Goal: Task Accomplishment & Management: Manage account settings

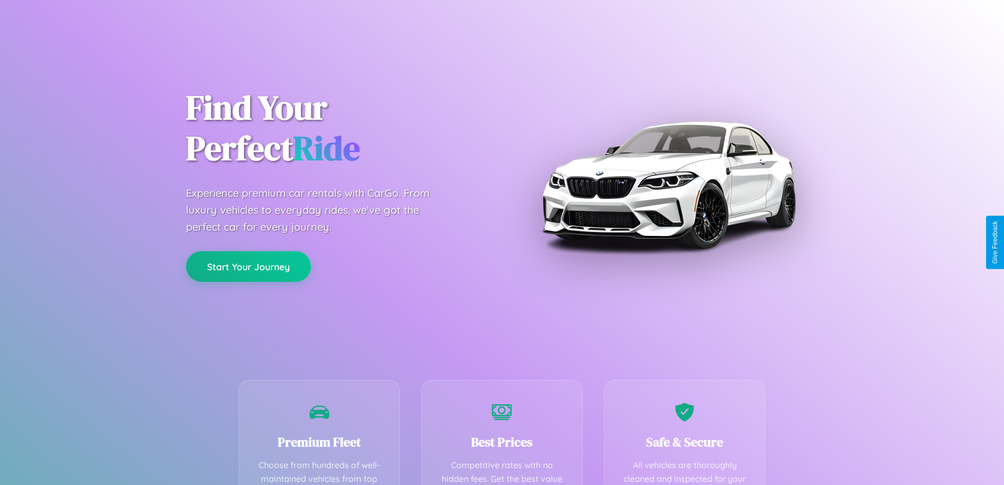
scroll to position [307, 0]
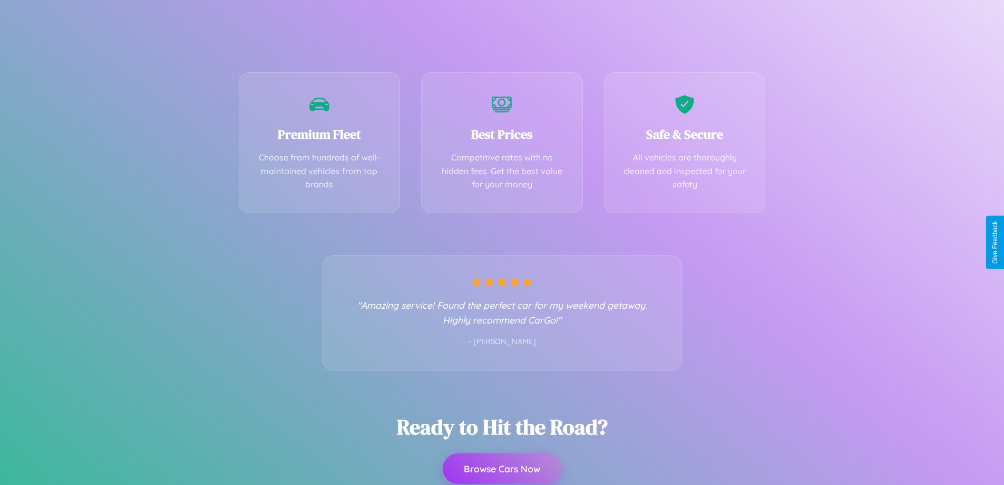
click at [502, 469] on button "Browse Cars Now" at bounding box center [502, 468] width 119 height 31
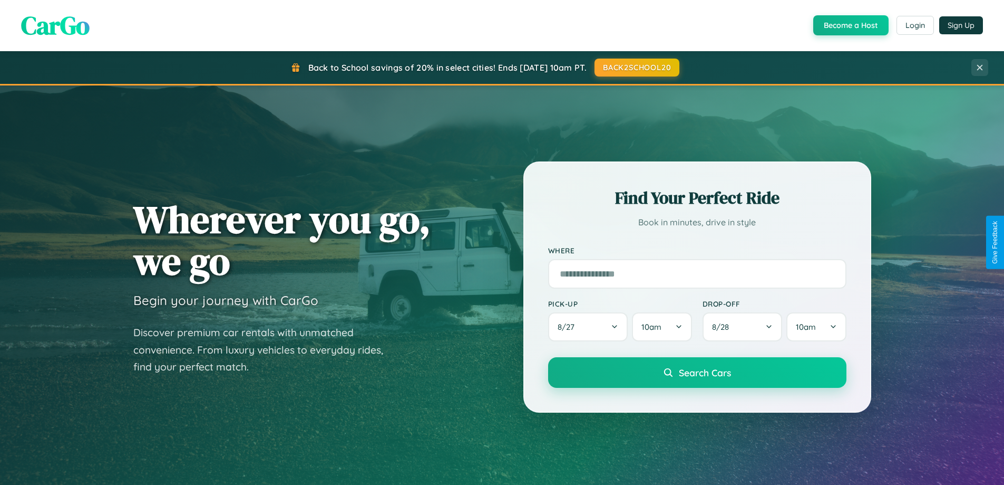
scroll to position [454, 0]
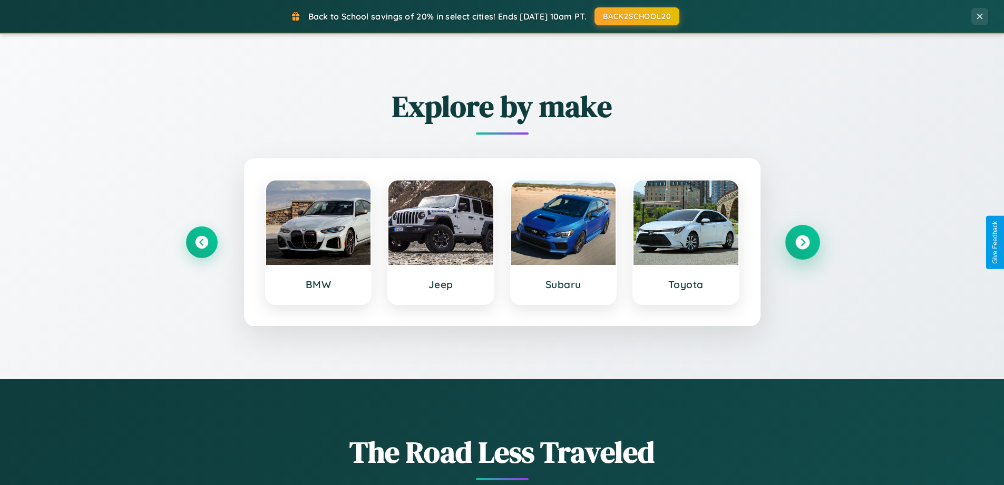
click at [802, 242] on icon at bounding box center [803, 242] width 14 height 14
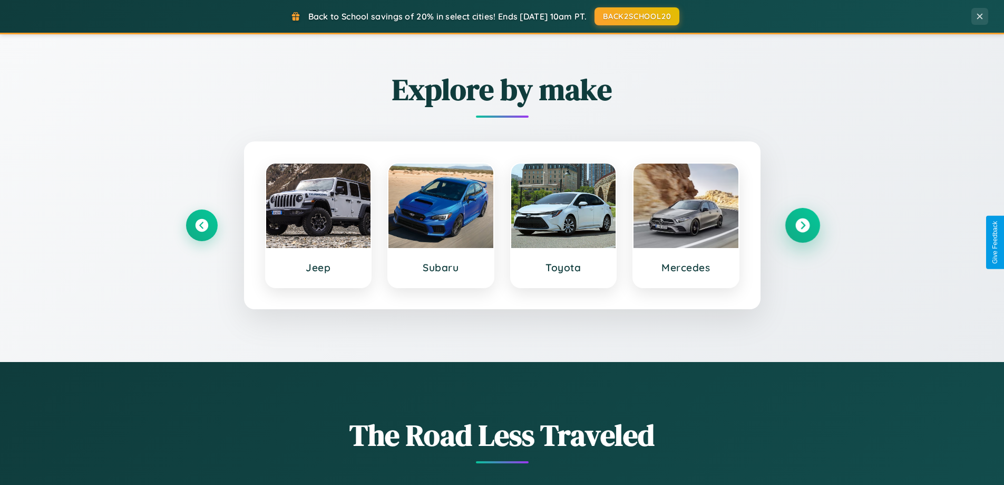
scroll to position [725, 0]
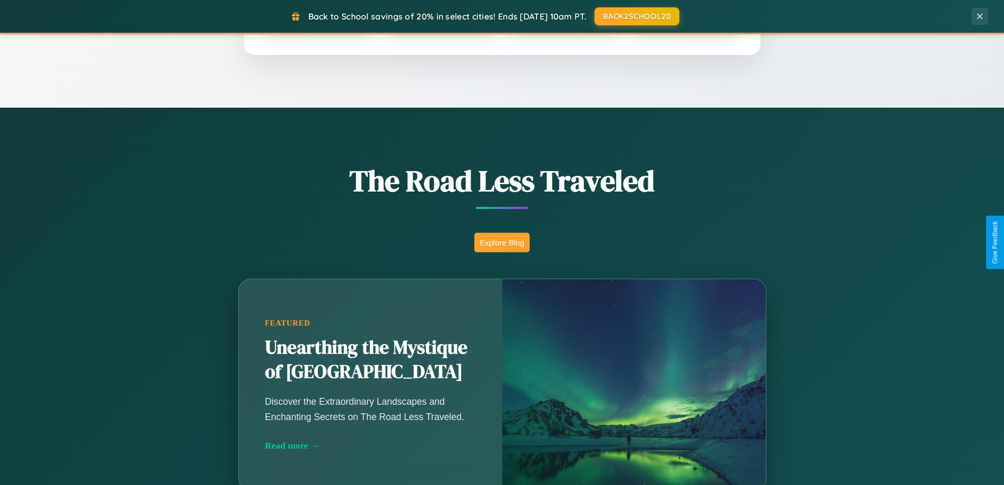
click at [502, 242] on button "Explore Blog" at bounding box center [502, 243] width 55 height 20
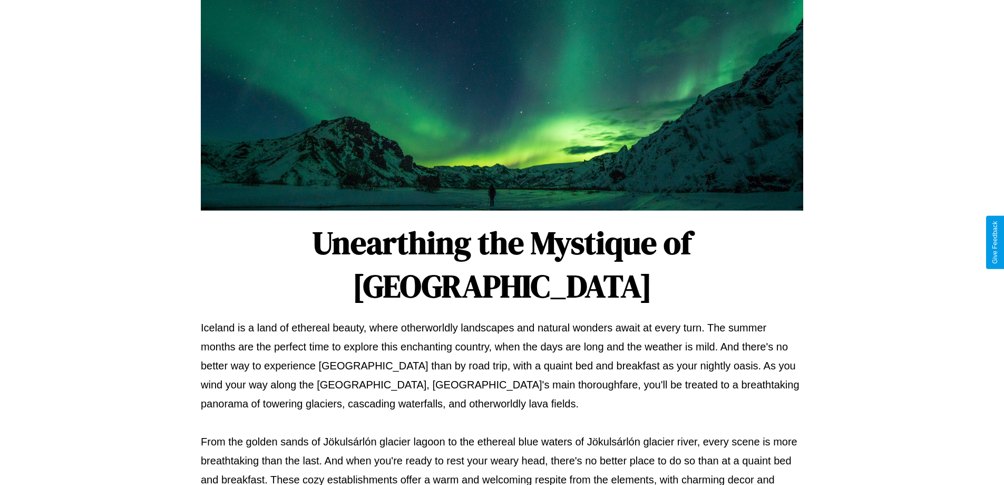
scroll to position [341, 0]
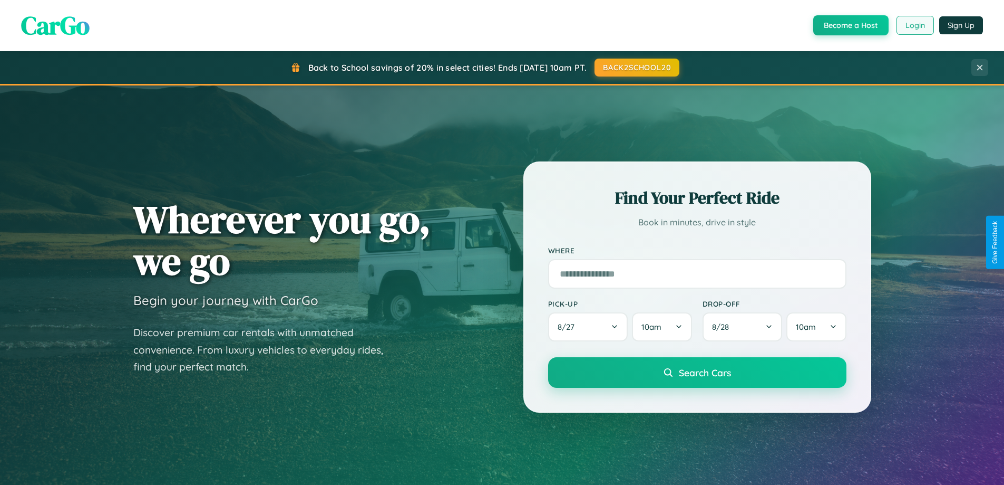
click at [915, 25] on button "Login" at bounding box center [915, 25] width 37 height 19
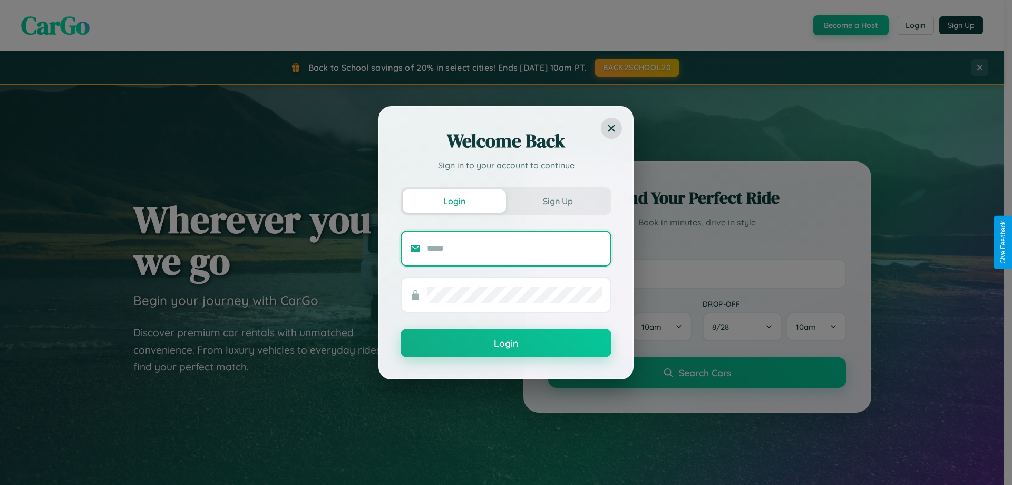
click at [515, 248] on input "text" at bounding box center [514, 248] width 175 height 17
type input "**********"
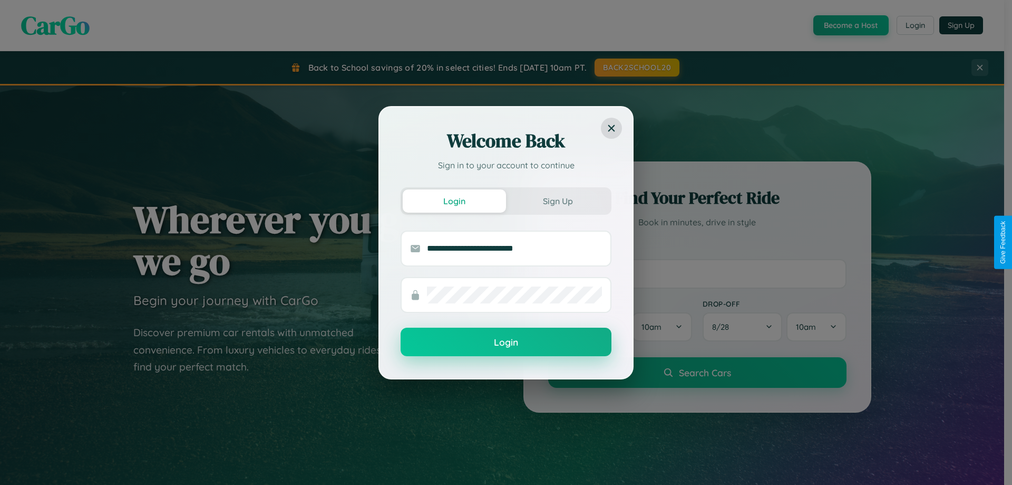
click at [506, 342] on button "Login" at bounding box center [506, 341] width 211 height 28
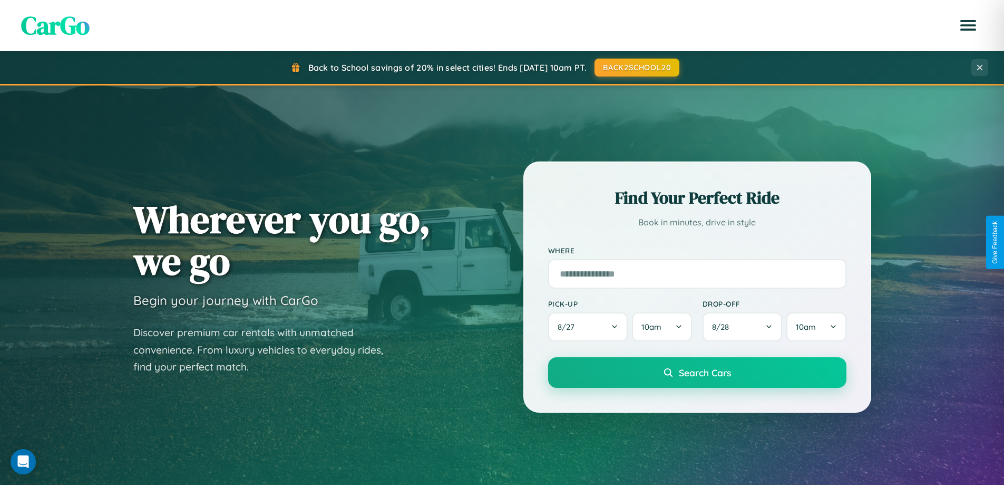
scroll to position [31, 0]
